Goal: Task Accomplishment & Management: Use online tool/utility

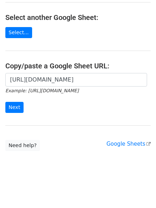
scroll to position [124, 0]
drag, startPoint x: 12, startPoint y: 101, endPoint x: 17, endPoint y: 110, distance: 9.9
click at [14, 103] on form "https://docs.google.com/spreadsheets/d/1w6YNU4bosfvPuYPEcVA14mBmJMtiXXw51tIUAXl…" at bounding box center [77, 93] width 145 height 40
click at [17, 110] on input "Next" at bounding box center [14, 107] width 18 height 11
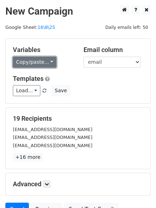
click at [40, 65] on link "Copy/paste..." at bounding box center [34, 62] width 43 height 11
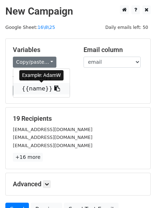
click at [41, 88] on link "{{name}}" at bounding box center [41, 88] width 56 height 11
